Goal: Transaction & Acquisition: Purchase product/service

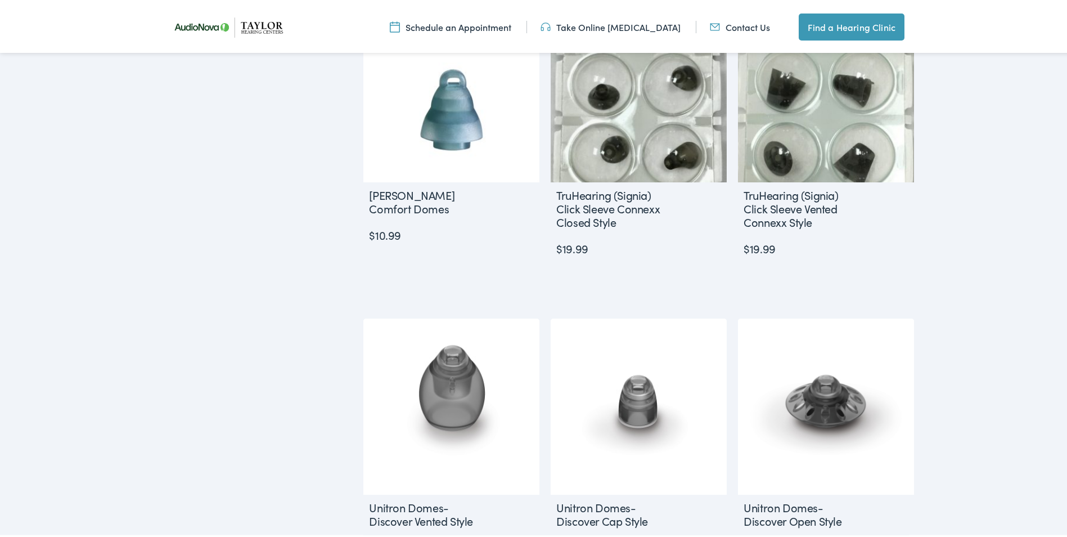
scroll to position [956, 0]
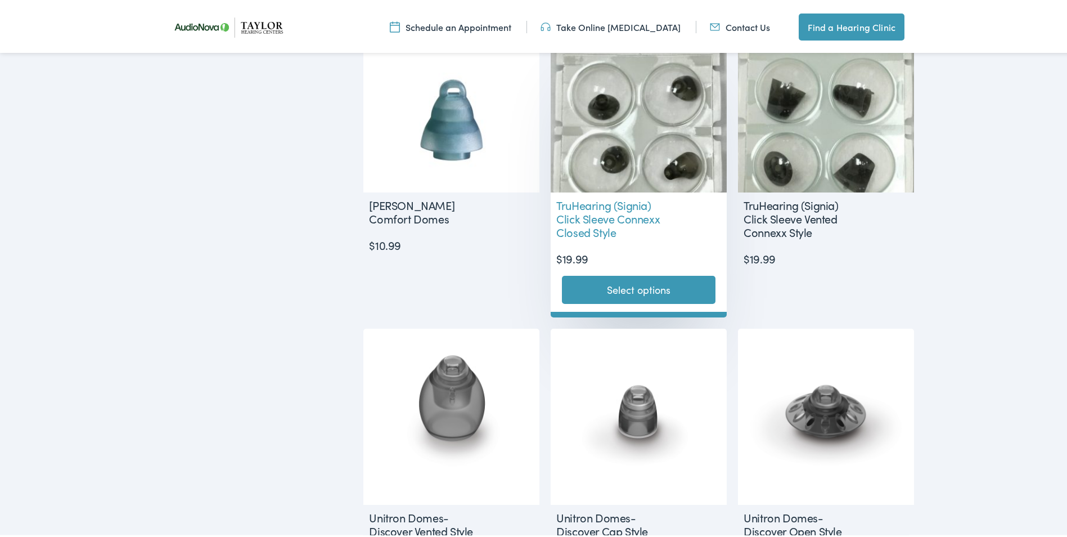
click at [618, 282] on link "Select options" at bounding box center [639, 287] width 154 height 28
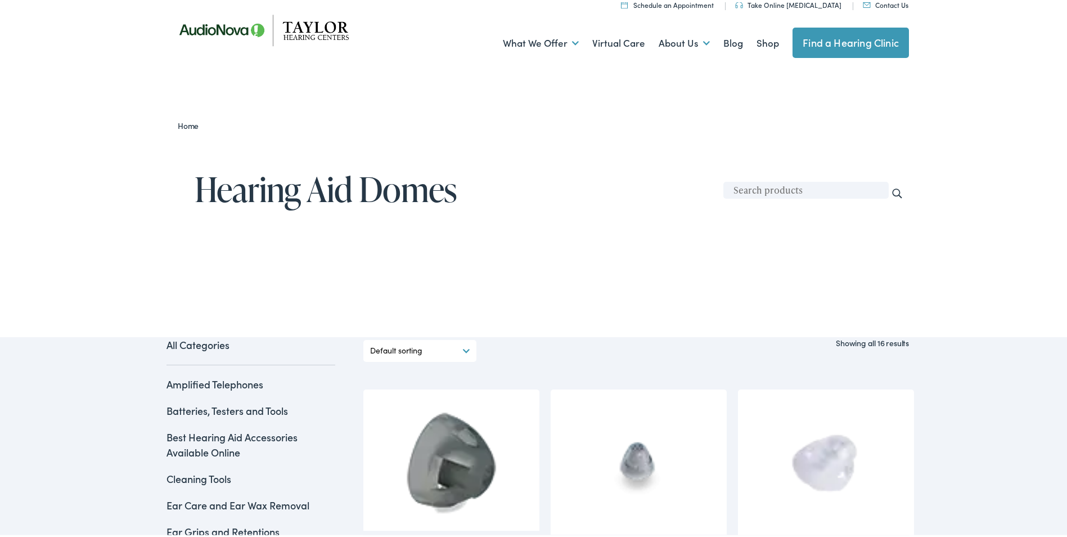
scroll to position [0, 0]
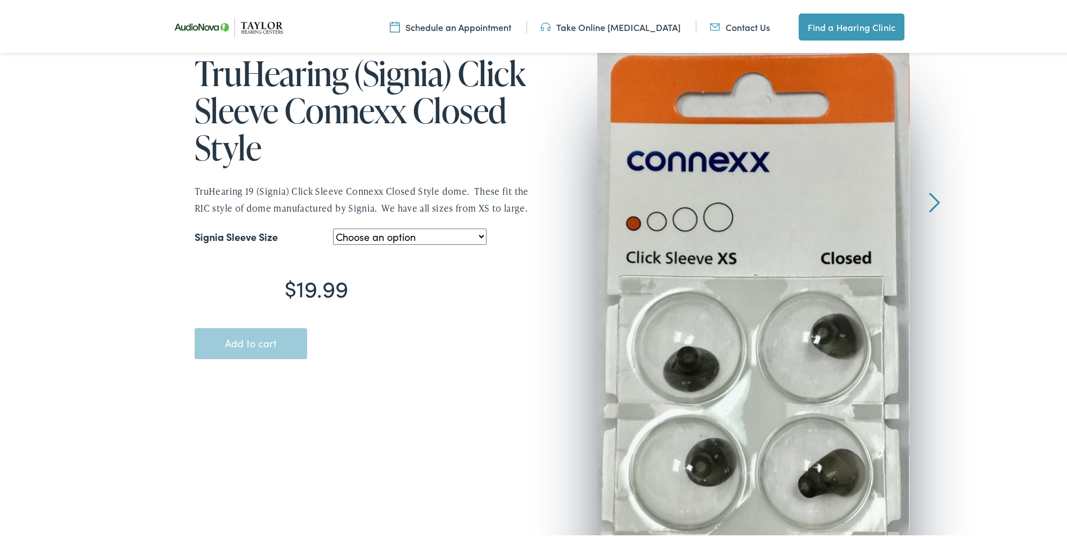
scroll to position [169, 0]
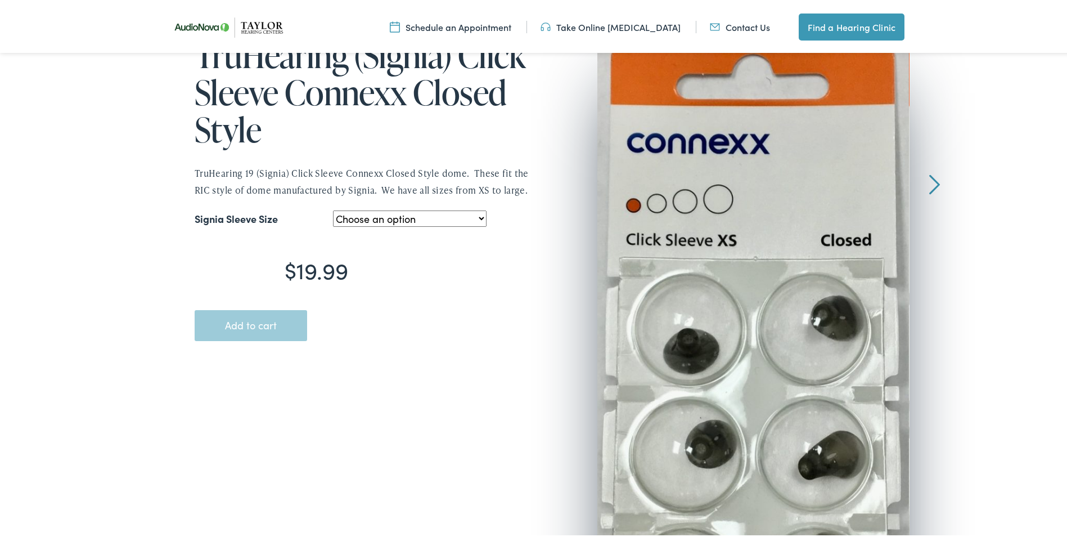
click at [478, 217] on select "Choose an option Extra Small Large Medium Small" at bounding box center [410, 216] width 154 height 16
click at [515, 227] on form "Signia Sleeve Size Choose an option Extra Small Large Medium Small Clear TruHea…" at bounding box center [366, 272] width 343 height 133
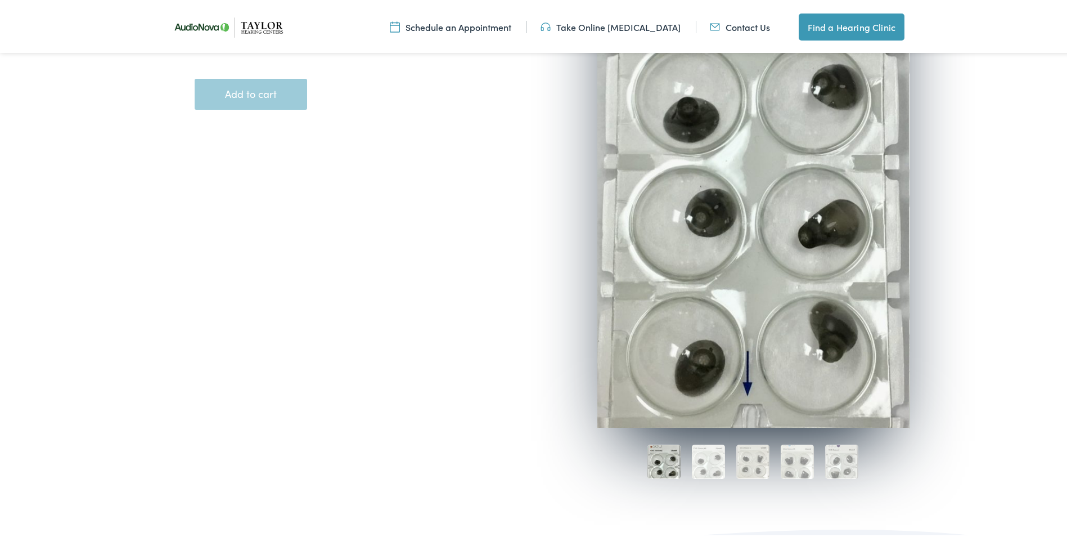
scroll to position [281, 0]
